Goal: Task Accomplishment & Management: Use online tool/utility

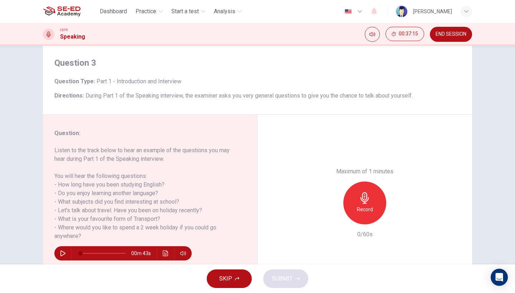
scroll to position [0, 0]
click at [63, 251] on icon "button" at bounding box center [63, 254] width 6 height 6
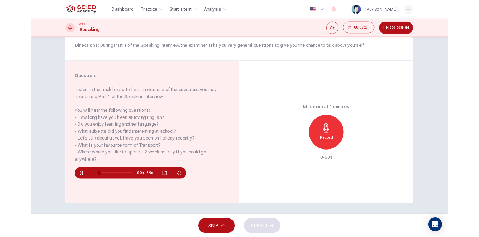
scroll to position [58, 0]
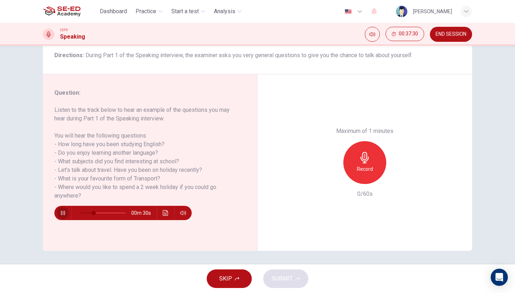
click at [64, 213] on icon "button" at bounding box center [63, 213] width 4 height 4
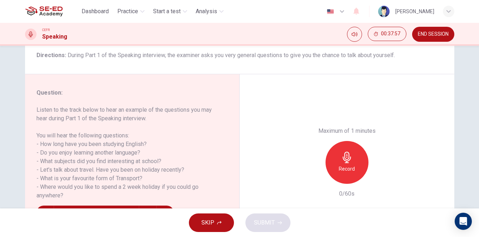
click at [352, 152] on icon "button" at bounding box center [346, 157] width 11 height 11
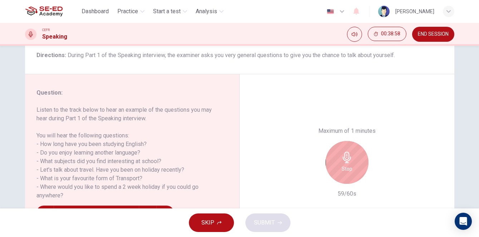
click at [351, 141] on div "Stop" at bounding box center [346, 162] width 43 height 43
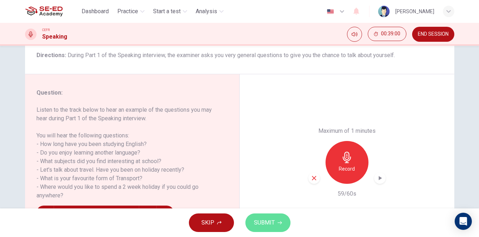
click at [277, 218] on button "SUBMIT" at bounding box center [267, 223] width 45 height 19
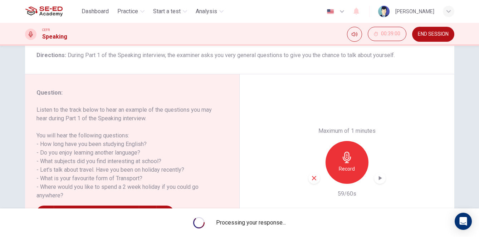
type input "0"
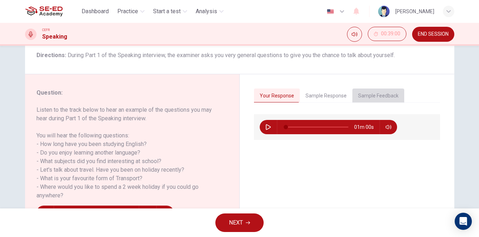
click at [379, 93] on button "Sample Feedback" at bounding box center [378, 96] width 52 height 15
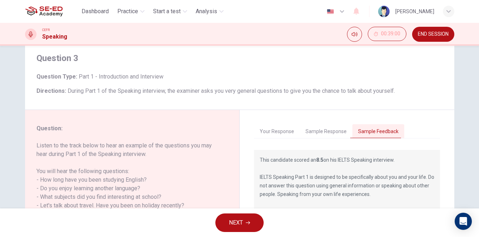
scroll to position [12, 0]
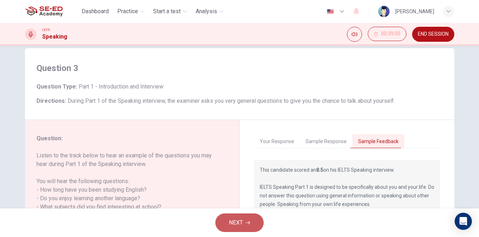
click at [238, 224] on span "NEXT" at bounding box center [236, 223] width 14 height 10
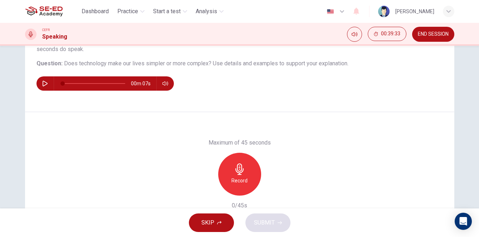
scroll to position [83, 0]
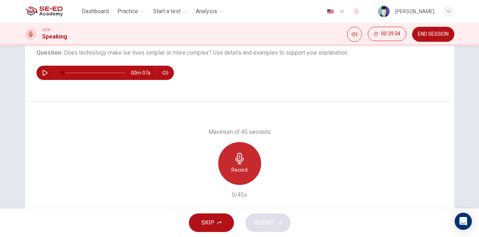
click at [246, 174] on h6 "Record" at bounding box center [239, 170] width 16 height 9
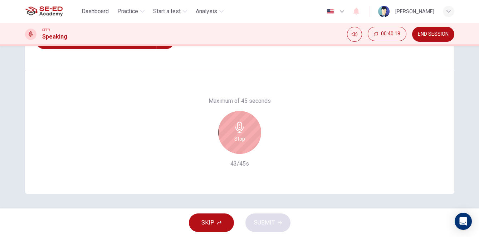
scroll to position [114, 0]
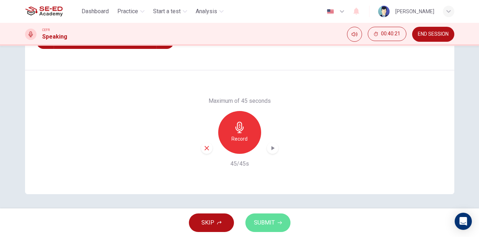
click at [266, 229] on button "SUBMIT" at bounding box center [267, 223] width 45 height 19
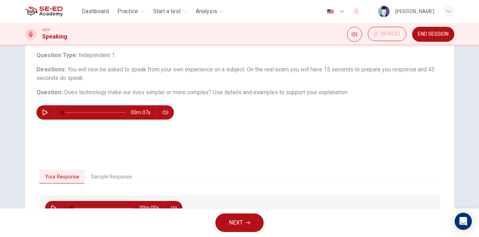
scroll to position [40, 0]
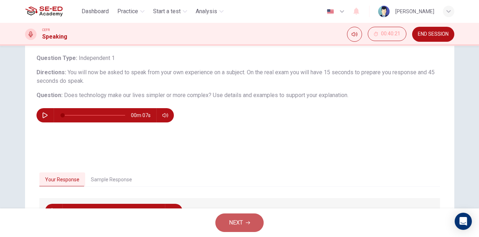
click at [241, 226] on span "NEXT" at bounding box center [236, 223] width 14 height 10
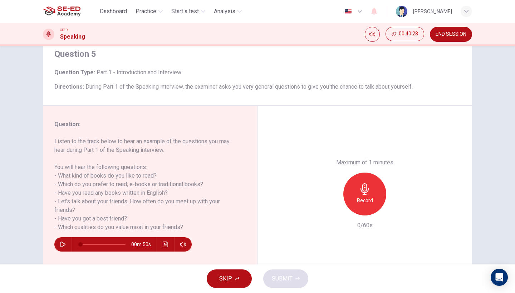
scroll to position [19, 0]
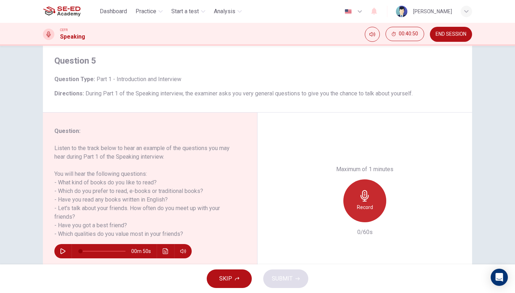
click at [365, 203] on h6 "Record" at bounding box center [365, 207] width 16 height 9
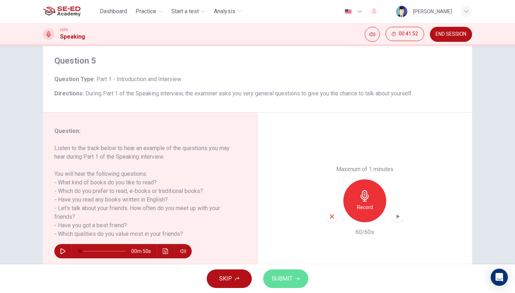
click at [283, 281] on span "SUBMIT" at bounding box center [282, 279] width 21 height 10
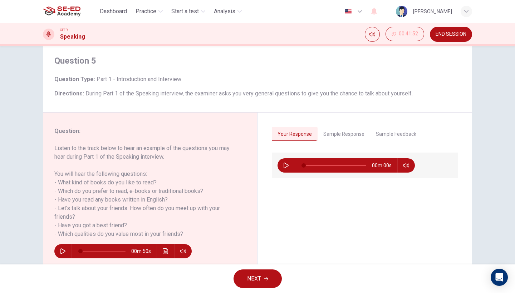
click at [258, 282] on span "NEXT" at bounding box center [254, 279] width 14 height 10
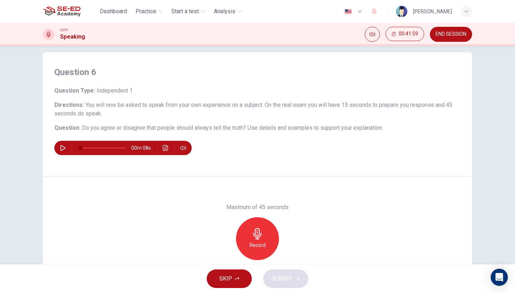
scroll to position [0, 0]
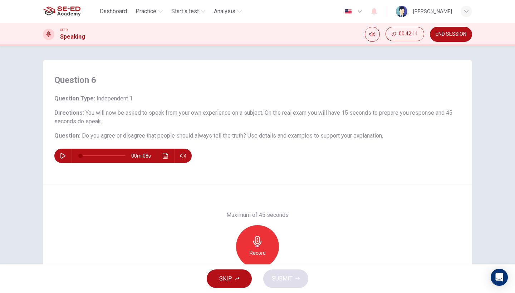
click at [256, 253] on h6 "Record" at bounding box center [257, 253] width 16 height 9
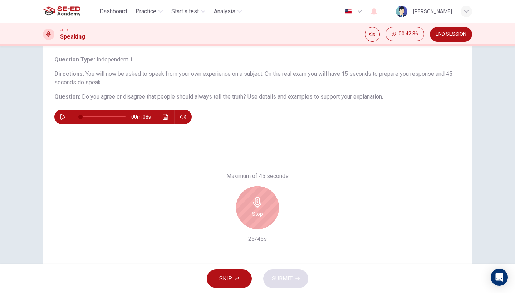
scroll to position [43, 0]
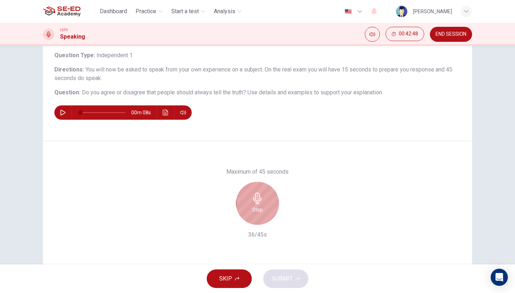
click at [257, 206] on h6 "Stop" at bounding box center [257, 210] width 11 height 9
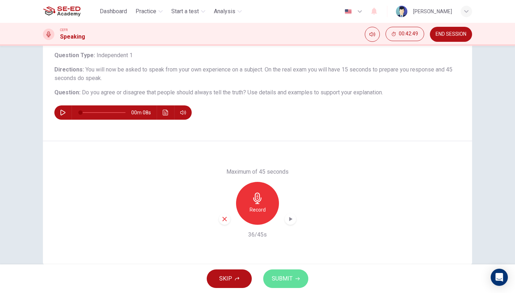
click at [291, 281] on span "SUBMIT" at bounding box center [282, 279] width 21 height 10
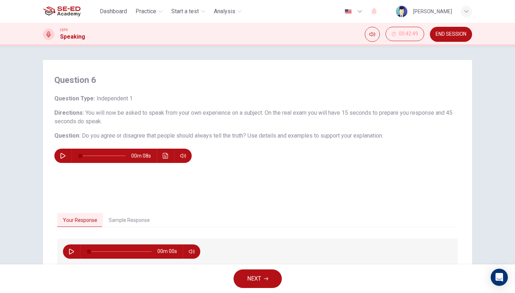
scroll to position [0, 0]
click at [258, 275] on span "NEXT" at bounding box center [254, 279] width 14 height 10
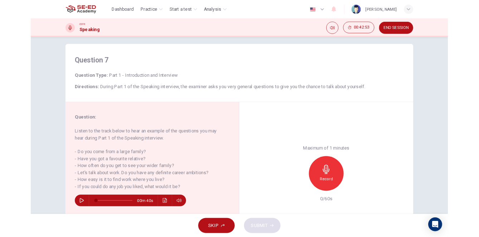
scroll to position [6, 0]
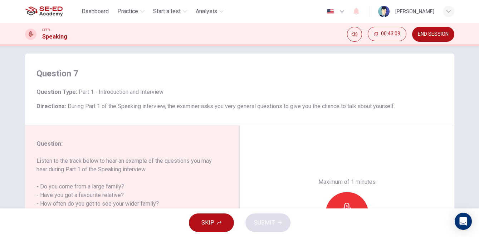
click at [439, 33] on span "END SESSION" at bounding box center [432, 34] width 31 height 6
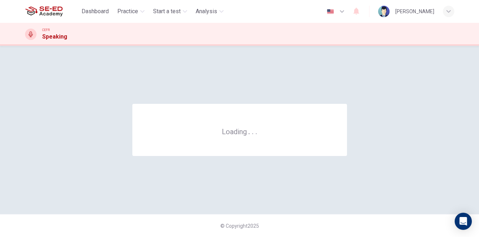
scroll to position [0, 0]
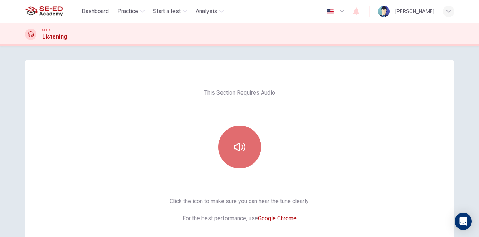
click at [243, 154] on button "button" at bounding box center [239, 147] width 43 height 43
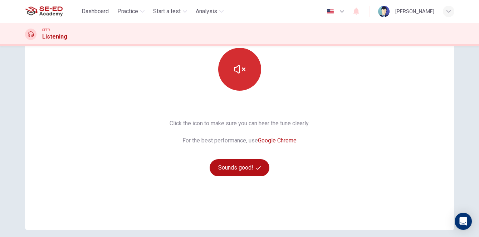
scroll to position [80, 0]
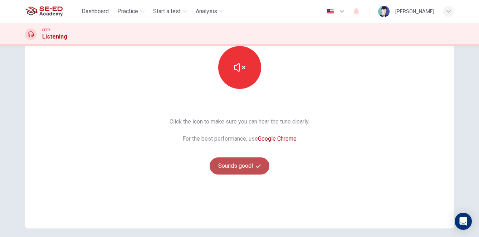
click at [248, 166] on button "Sounds good!" at bounding box center [239, 166] width 60 height 17
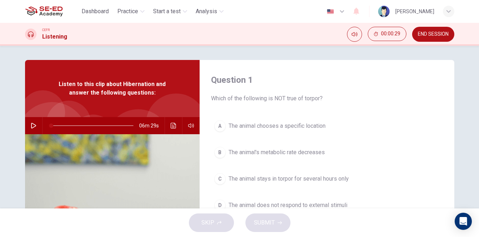
scroll to position [0, 0]
click at [31, 126] on icon "button" at bounding box center [33, 126] width 5 height 6
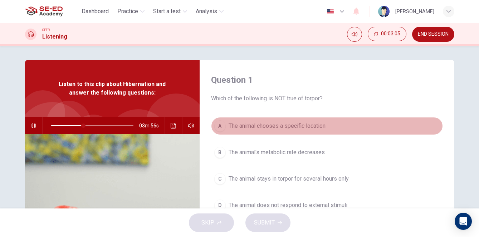
click at [268, 118] on button "A The animal chooses a specific location" at bounding box center [327, 126] width 232 height 18
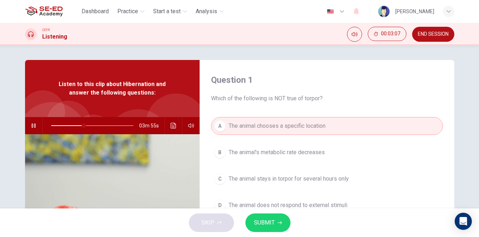
click at [34, 127] on icon "button" at bounding box center [34, 126] width 6 height 6
click at [261, 224] on span "SUBMIT" at bounding box center [264, 223] width 21 height 10
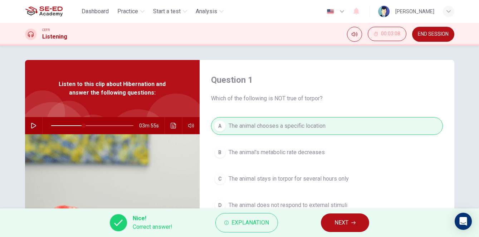
click at [341, 224] on span "NEXT" at bounding box center [341, 223] width 14 height 10
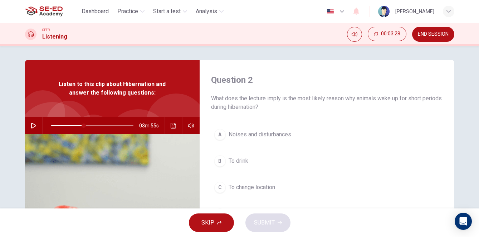
click at [34, 124] on icon "button" at bounding box center [34, 126] width 6 height 6
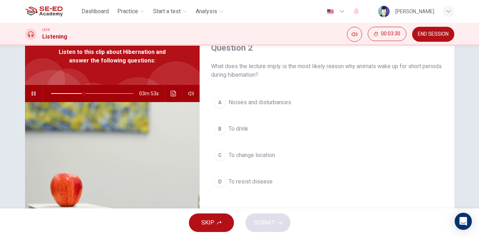
scroll to position [25, 0]
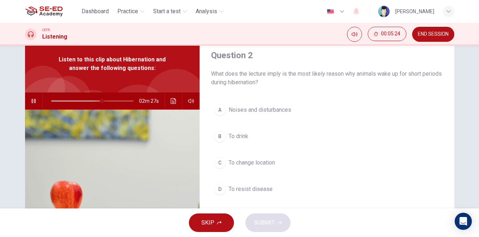
click at [102, 102] on span at bounding box center [102, 101] width 4 height 4
click at [35, 103] on icon "button" at bounding box center [33, 101] width 4 height 4
click at [35, 103] on icon "button" at bounding box center [34, 101] width 6 height 6
click at [34, 99] on icon "button" at bounding box center [34, 101] width 6 height 6
click at [257, 185] on span "To resist disease" at bounding box center [250, 189] width 44 height 9
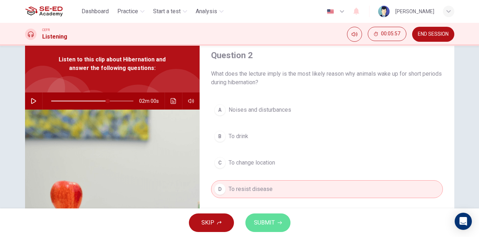
click at [270, 222] on span "SUBMIT" at bounding box center [264, 223] width 21 height 10
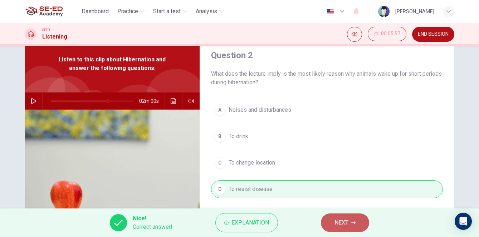
click at [354, 222] on icon "button" at bounding box center [353, 223] width 4 height 4
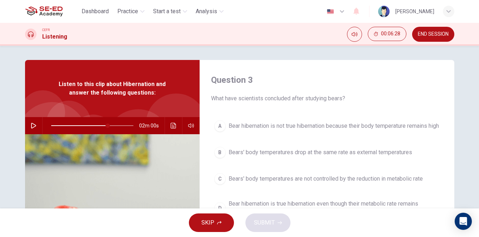
scroll to position [0, 0]
click at [30, 124] on button "button" at bounding box center [33, 125] width 11 height 17
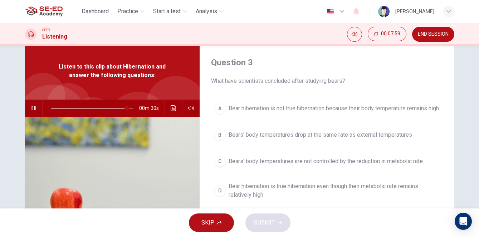
scroll to position [17, 0]
click at [33, 109] on icon "button" at bounding box center [34, 109] width 6 height 6
click at [235, 192] on span "Bear hibernation is true hibernation even though their metabolic rate remains r…" at bounding box center [333, 191] width 211 height 17
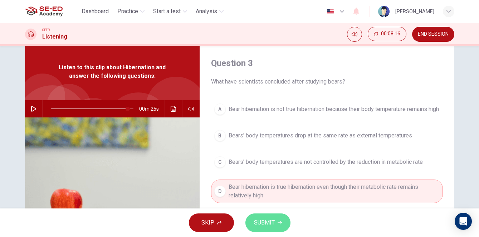
click at [272, 223] on span "SUBMIT" at bounding box center [264, 223] width 21 height 10
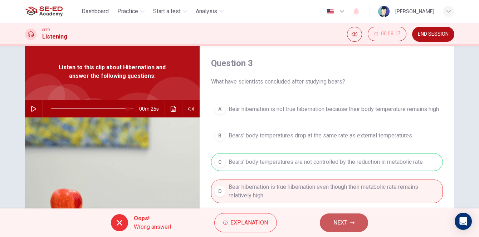
click at [334, 218] on span "NEXT" at bounding box center [340, 223] width 14 height 10
type input "93"
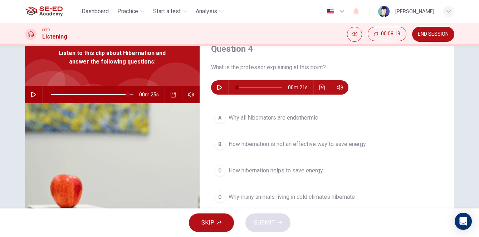
scroll to position [31, 0]
click at [218, 89] on icon "button" at bounding box center [220, 87] width 6 height 6
click at [218, 89] on icon "button" at bounding box center [219, 87] width 4 height 4
type input "19"
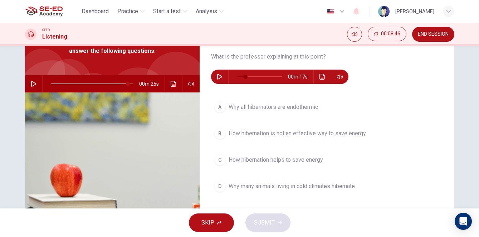
scroll to position [44, 0]
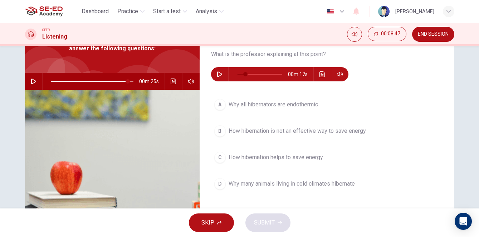
click at [35, 80] on icon "button" at bounding box center [33, 82] width 5 height 6
click at [36, 80] on icon "button" at bounding box center [34, 82] width 6 height 6
type input "94"
click at [218, 74] on icon "button" at bounding box center [220, 74] width 6 height 6
drag, startPoint x: 247, startPoint y: 74, endPoint x: 231, endPoint y: 74, distance: 15.4
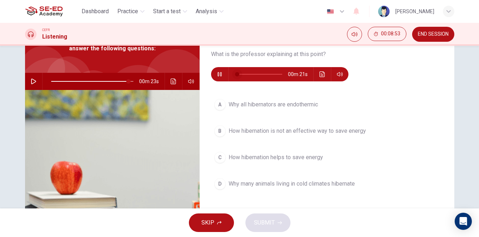
click at [235, 74] on span at bounding box center [237, 74] width 4 height 4
click at [217, 74] on icon "button" at bounding box center [219, 74] width 4 height 4
click at [221, 74] on icon "button" at bounding box center [220, 74] width 6 height 6
type input "0"
click at [34, 82] on icon "button" at bounding box center [33, 82] width 5 height 6
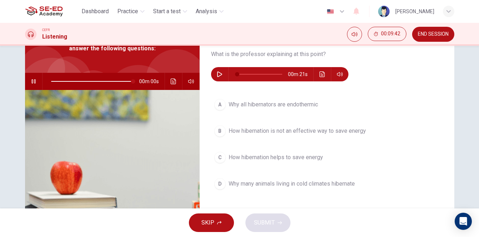
type input "0"
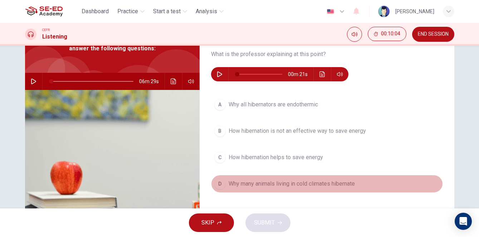
click at [260, 184] on span "Why many animals living in cold climates hibernate" at bounding box center [291, 184] width 126 height 9
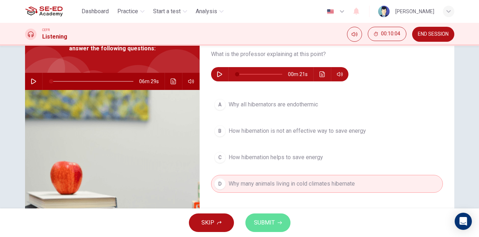
click at [269, 230] on button "SUBMIT" at bounding box center [267, 223] width 45 height 19
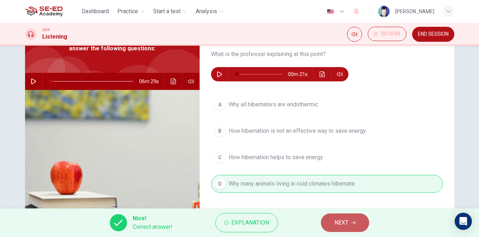
click at [343, 226] on span "NEXT" at bounding box center [341, 223] width 14 height 10
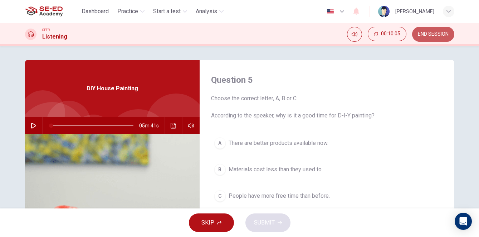
click at [434, 35] on span "END SESSION" at bounding box center [432, 34] width 31 height 6
